Goal: Task Accomplishment & Management: Manage account settings

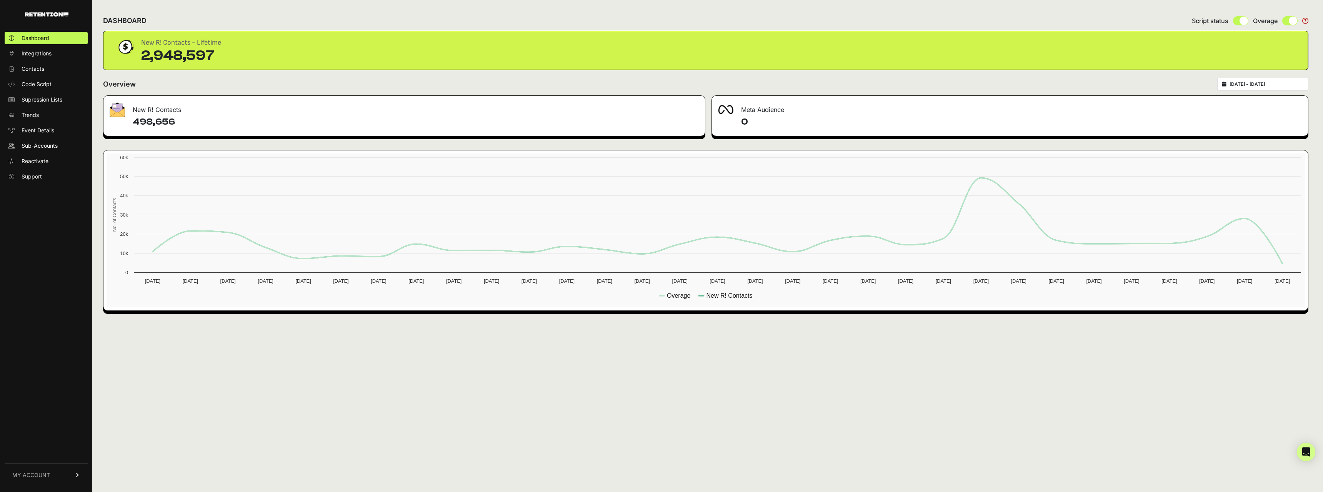
click at [43, 479] on link "MY ACCOUNT" at bounding box center [46, 474] width 83 height 23
click at [40, 477] on span "Sign Out" at bounding box center [33, 480] width 22 height 8
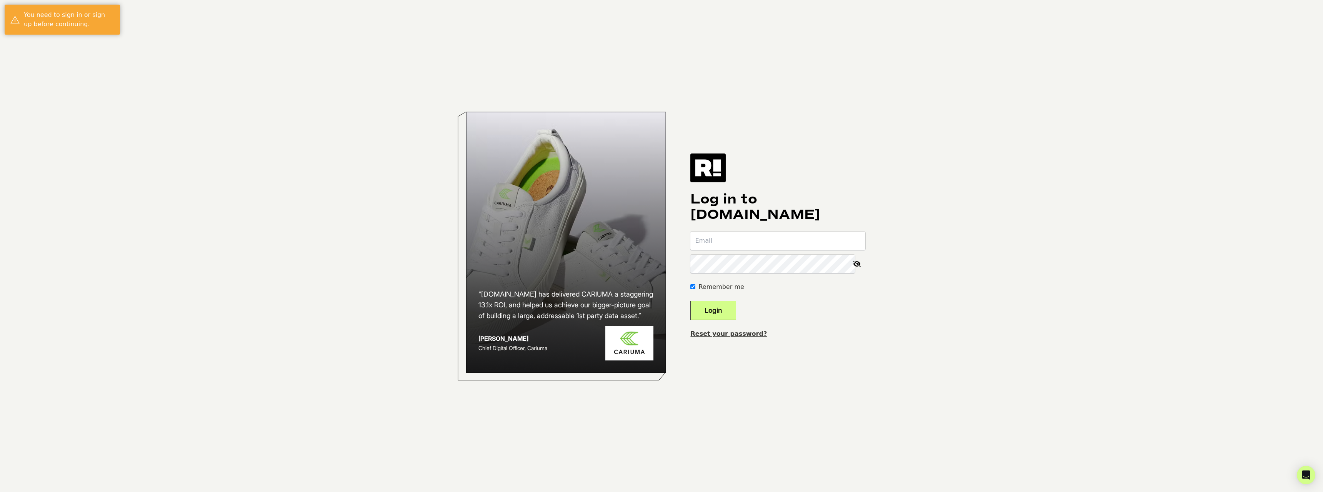
type input "[EMAIL_ADDRESS][DOMAIN_NAME]"
click at [820, 243] on input "[EMAIL_ADDRESS][DOMAIN_NAME]" at bounding box center [777, 240] width 175 height 18
click at [939, 253] on body "“[DOMAIN_NAME] has delivered CARIUMA a staggering 13.1x ROI, and helped us achi…" at bounding box center [661, 246] width 1323 height 492
